Goal: Task Accomplishment & Management: Complete application form

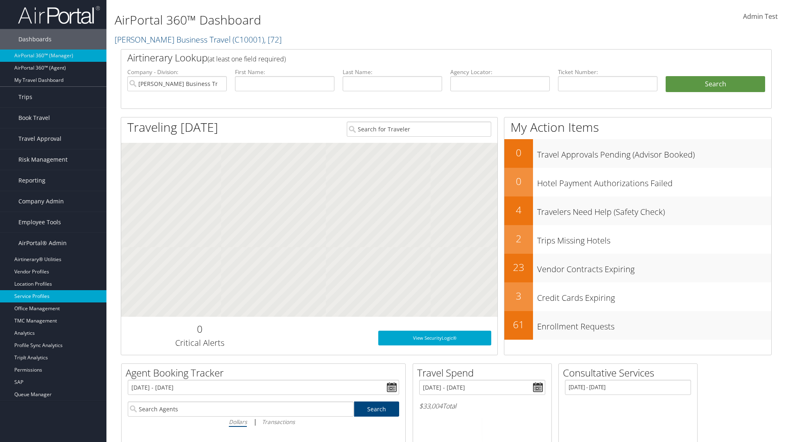
click at [53, 296] on link "Service Profiles" at bounding box center [53, 296] width 106 height 12
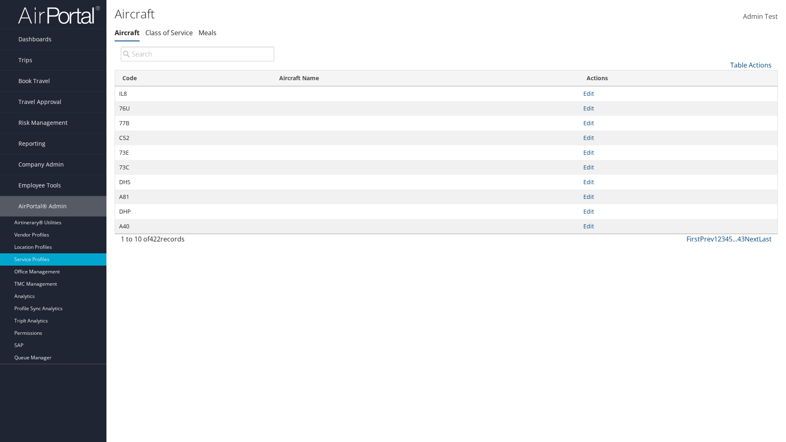
click at [751, 65] on link "Table Actions" at bounding box center [750, 65] width 41 height 9
click at [723, 77] on link "New Record" at bounding box center [724, 78] width 108 height 14
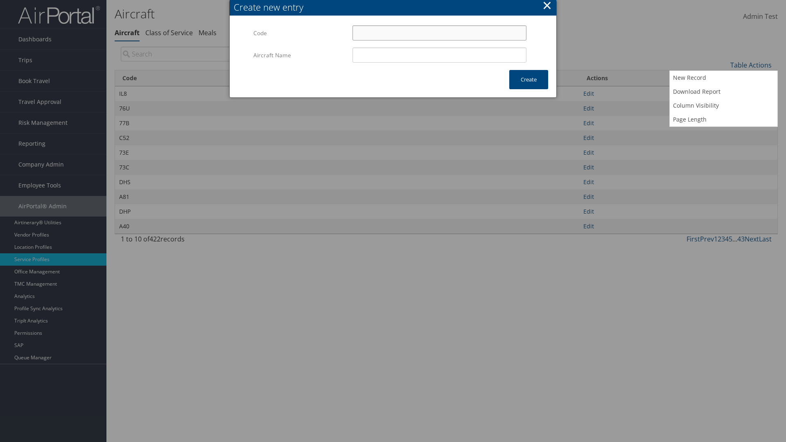
click at [439, 33] on input "Code" at bounding box center [439, 32] width 174 height 15
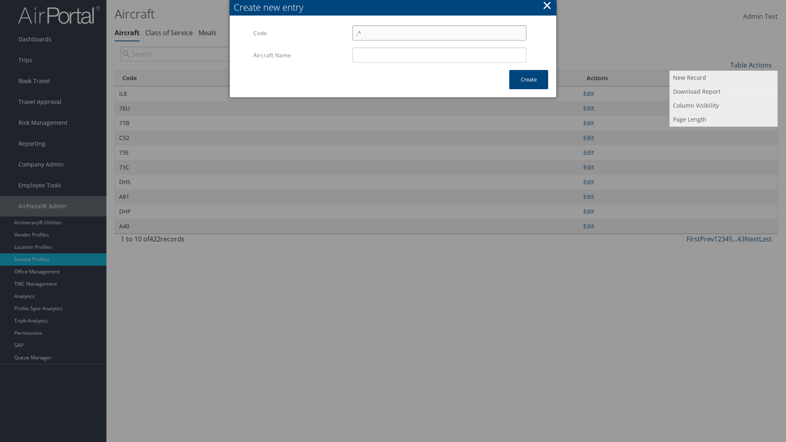
type input ",^"
click at [439, 55] on input "Aircraft Name" at bounding box center [439, 54] width 174 height 15
type input "Test"
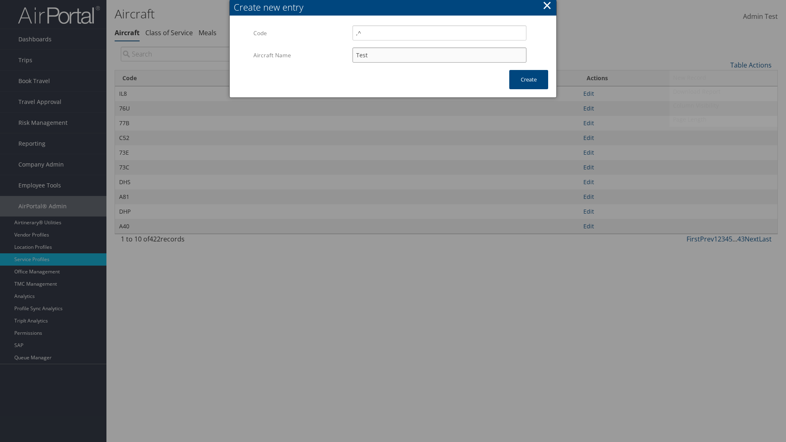
type input ",^"
type input "Test"
click at [528, 79] on button "Create" at bounding box center [528, 79] width 39 height 19
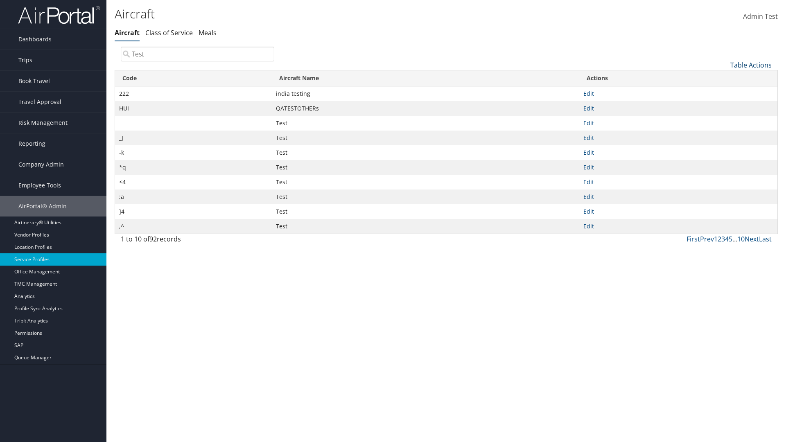
type input "Test"
click at [751, 65] on link "Table Actions" at bounding box center [750, 65] width 41 height 9
click at [723, 105] on link "Column Visibility" at bounding box center [724, 106] width 108 height 14
click at [723, 78] on link "Code" at bounding box center [724, 79] width 108 height 14
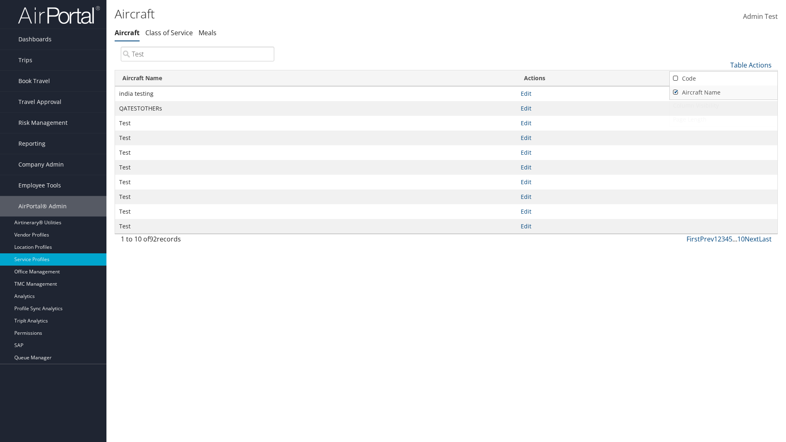
click at [723, 92] on link "Aircraft Name" at bounding box center [724, 93] width 108 height 14
click at [393, 221] on div at bounding box center [393, 221] width 786 height 442
click at [751, 65] on link "Table Actions" at bounding box center [750, 65] width 41 height 9
click at [723, 105] on link "Column Visibility" at bounding box center [724, 106] width 108 height 14
click at [723, 78] on link "Code" at bounding box center [724, 79] width 108 height 14
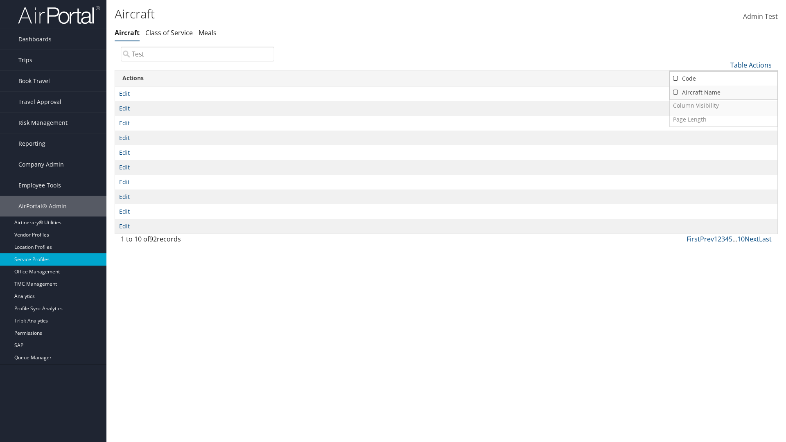
click at [723, 92] on link "Aircraft Name" at bounding box center [724, 93] width 108 height 14
